Goal: Information Seeking & Learning: Learn about a topic

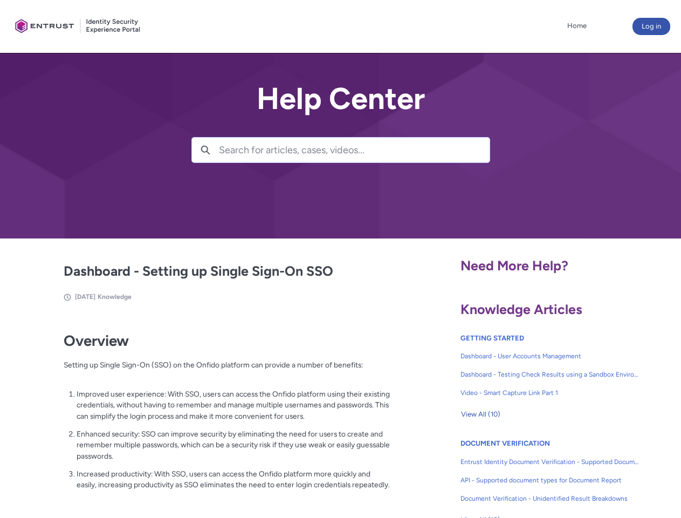
click at [206, 150] on lightning-primitive-icon "button" at bounding box center [206, 149] width 10 height 8
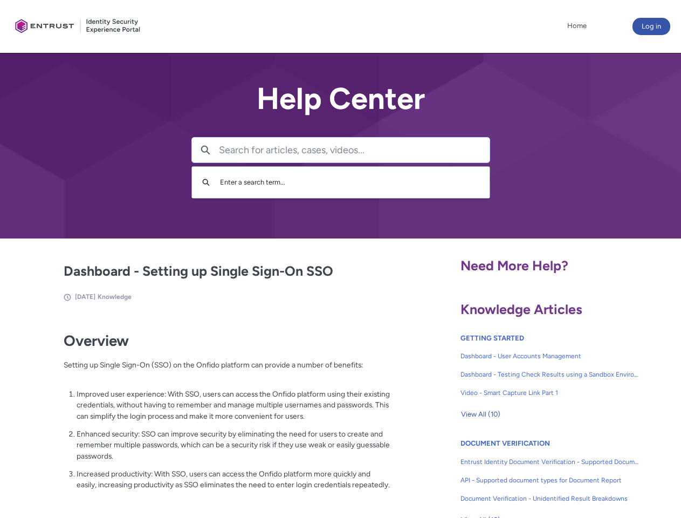
click at [207, 413] on p "Improved user experience: With SSO, users can access the Onfido platform using …" at bounding box center [234, 404] width 314 height 33
click at [481, 414] on span "View All (10)" at bounding box center [480, 414] width 39 height 16
click at [521, 472] on link "API - Supported document types for Document Report" at bounding box center [550, 480] width 179 height 18
